Goal: Check status: Check status

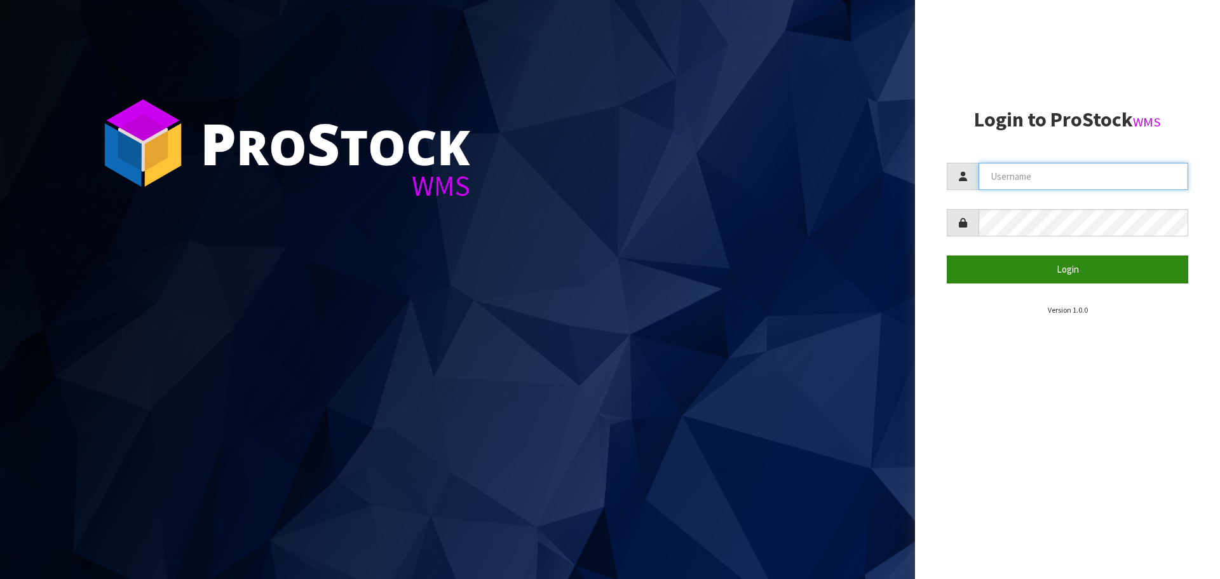
type input "Tuff TURF"
click at [995, 266] on button "Login" at bounding box center [1066, 268] width 241 height 27
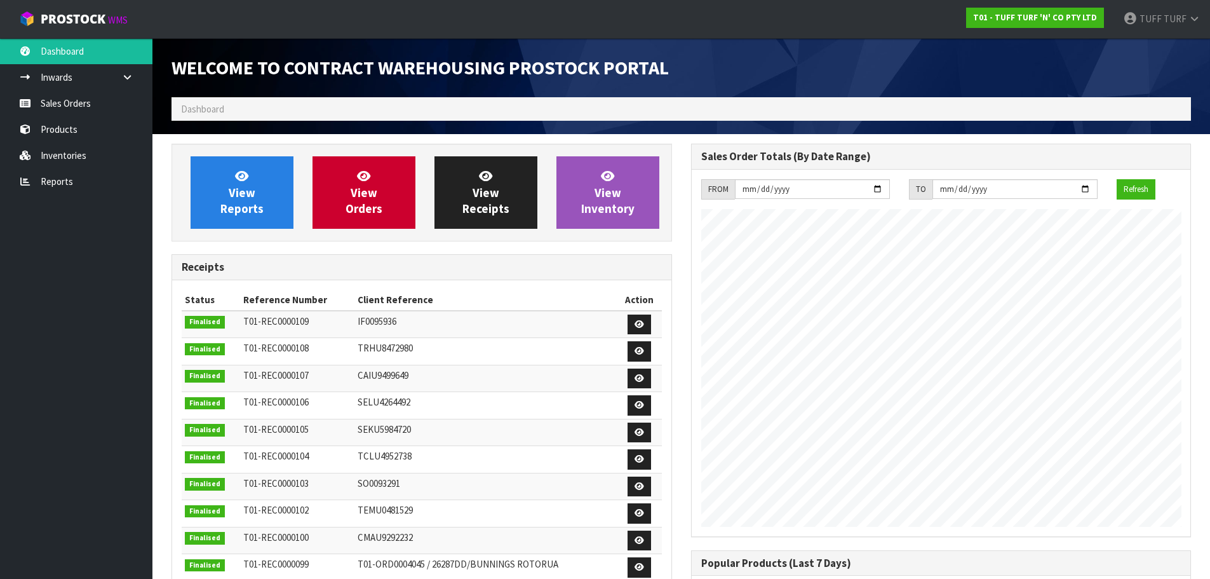
scroll to position [704, 519]
click at [64, 177] on link "Reports" at bounding box center [76, 181] width 152 height 26
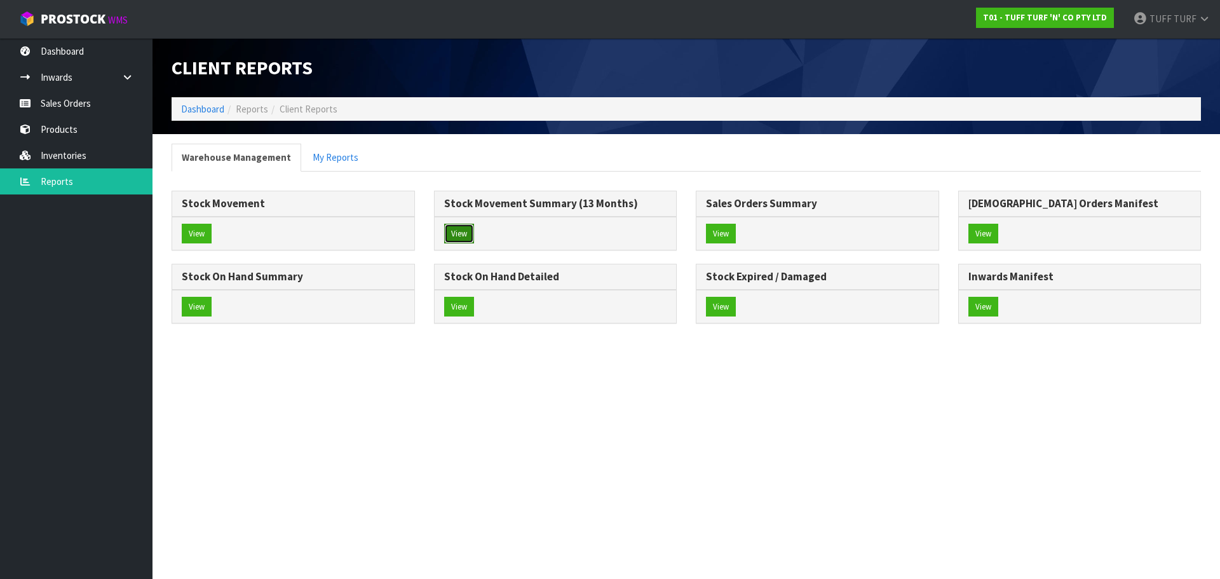
click at [457, 226] on button "View" at bounding box center [459, 234] width 30 height 20
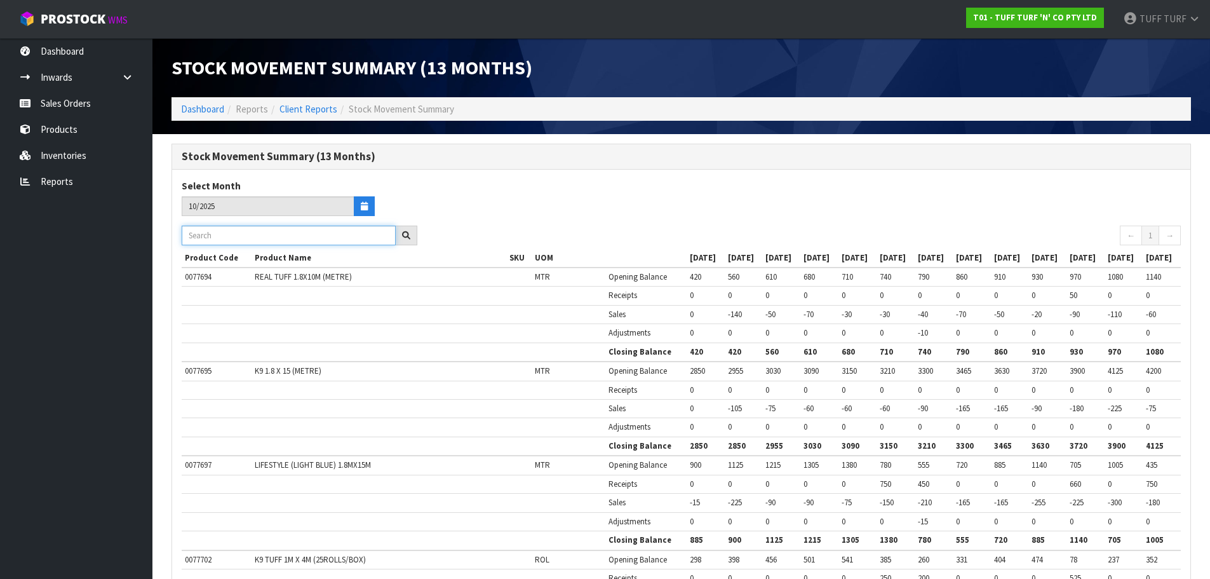
click at [227, 233] on input "text" at bounding box center [289, 235] width 214 height 20
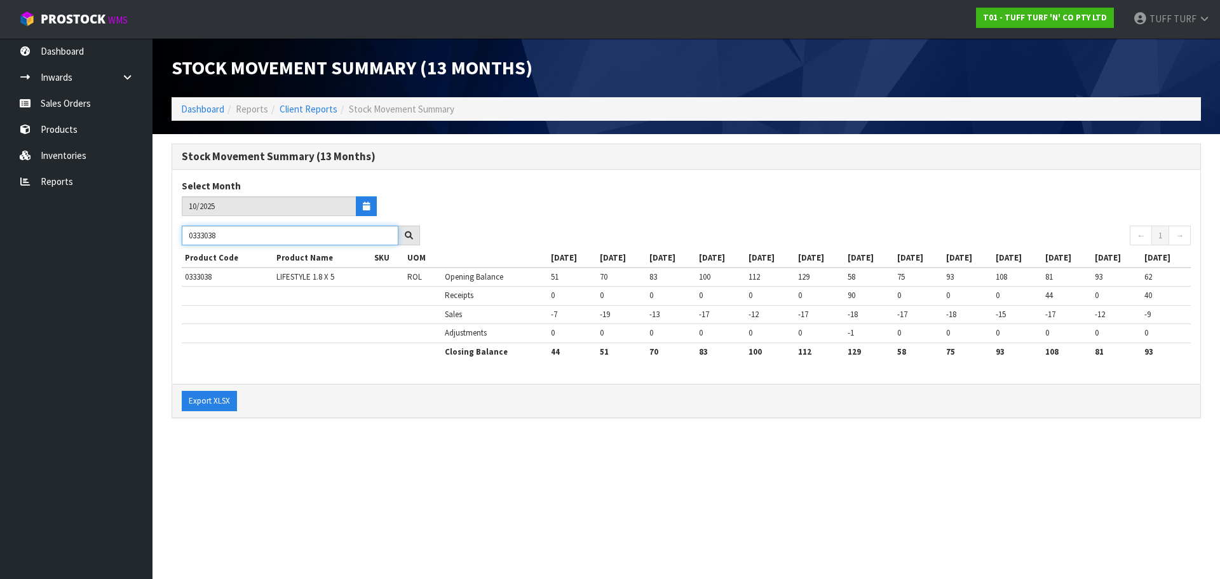
type input "0333038"
drag, startPoint x: 198, startPoint y: 206, endPoint x: 184, endPoint y: 212, distance: 15.1
click at [184, 212] on input "10/2025" at bounding box center [269, 206] width 175 height 20
click at [372, 211] on button "button" at bounding box center [366, 206] width 21 height 20
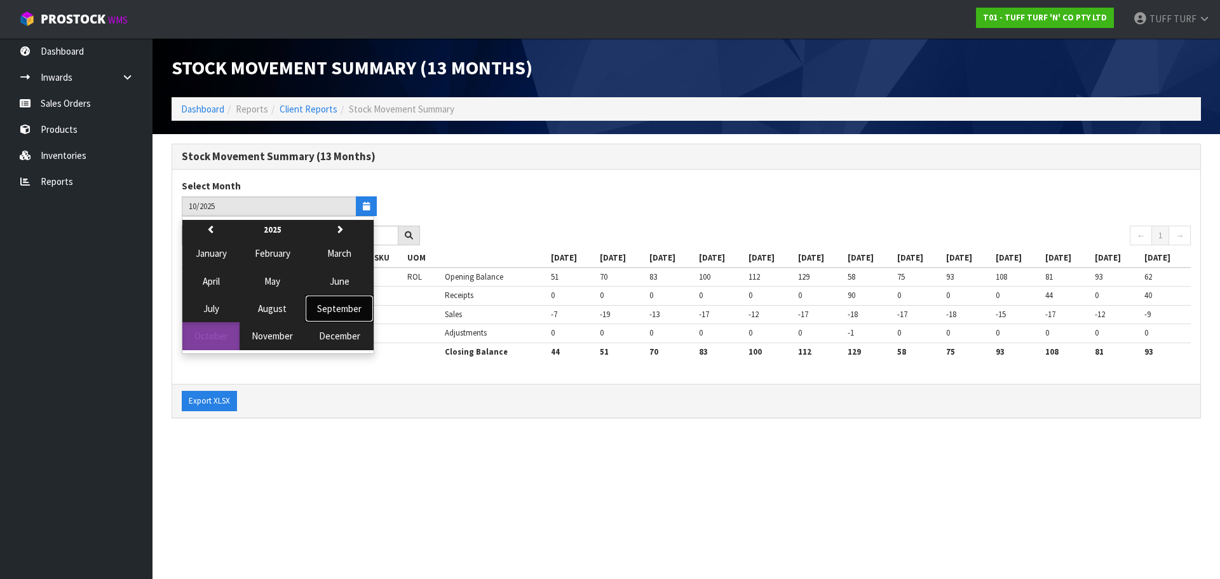
click at [333, 311] on span "September" at bounding box center [339, 308] width 44 height 12
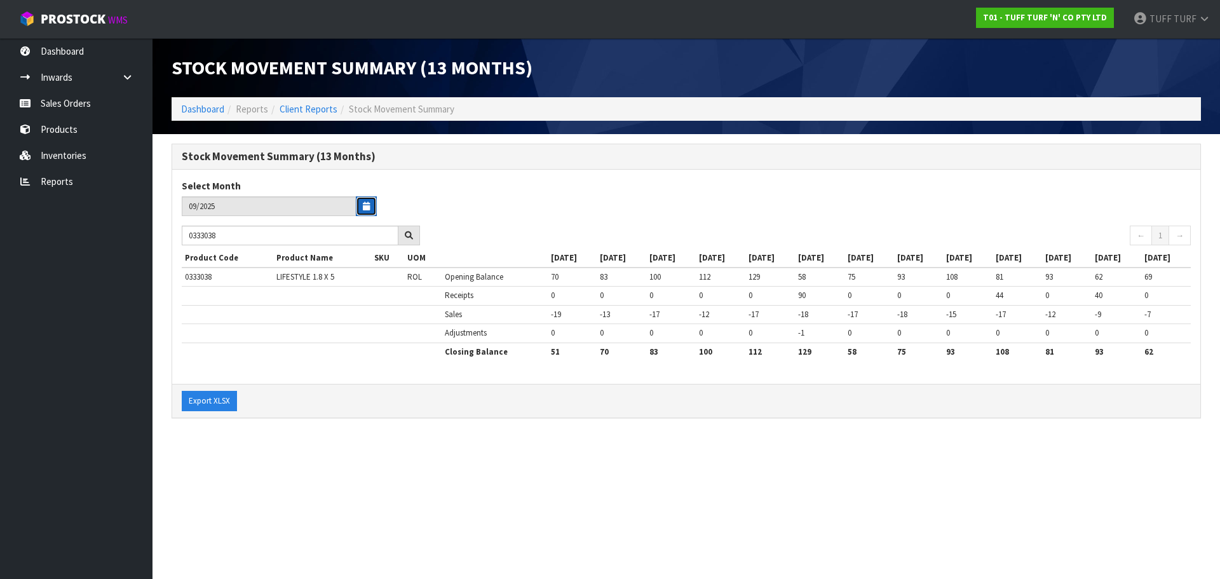
click at [365, 203] on icon "button" at bounding box center [366, 206] width 7 height 8
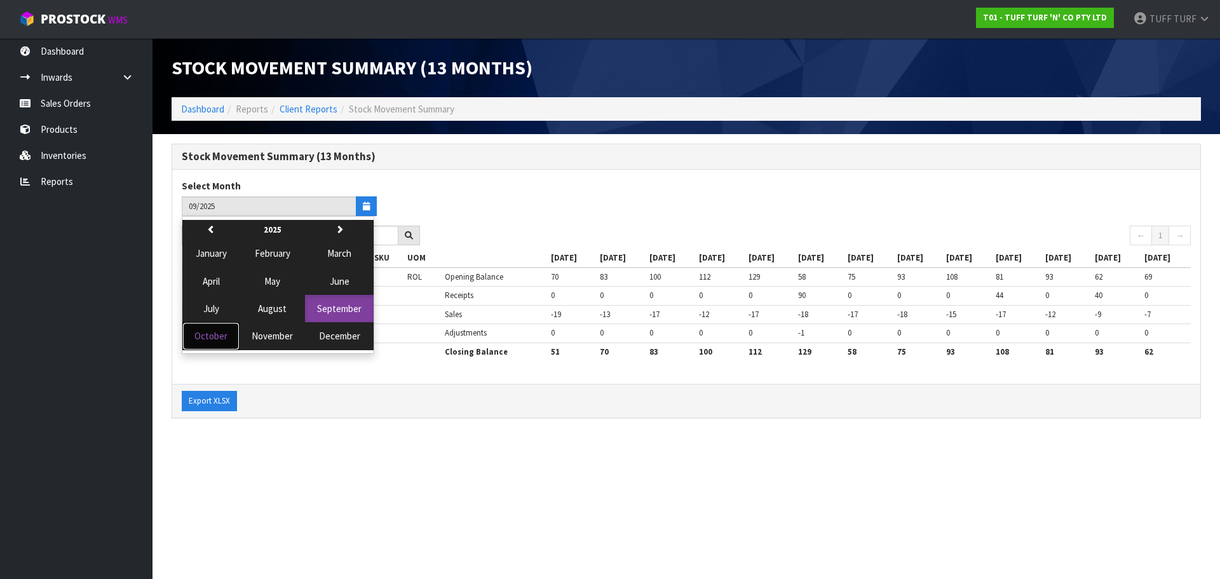
click at [204, 339] on span "October" at bounding box center [210, 336] width 33 height 12
type input "10/2025"
